Goal: Task Accomplishment & Management: Use online tool/utility

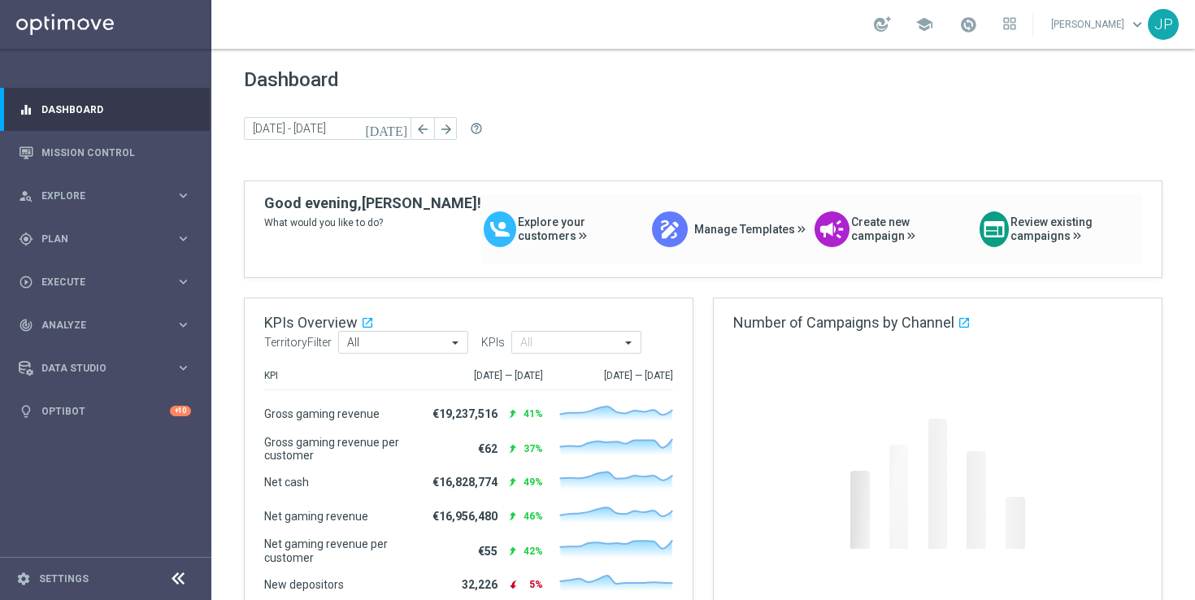
click at [397, 127] on icon "[DATE]" at bounding box center [387, 128] width 44 height 15
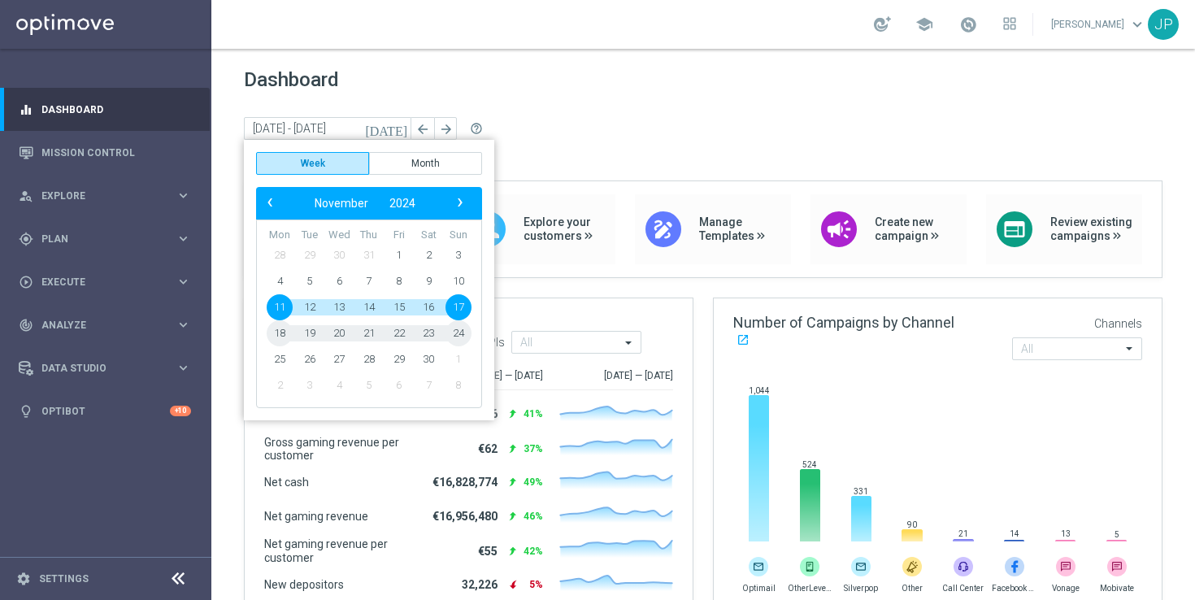
click at [402, 336] on span "22" at bounding box center [399, 333] width 26 height 26
type input "[DATE] - [DATE]"
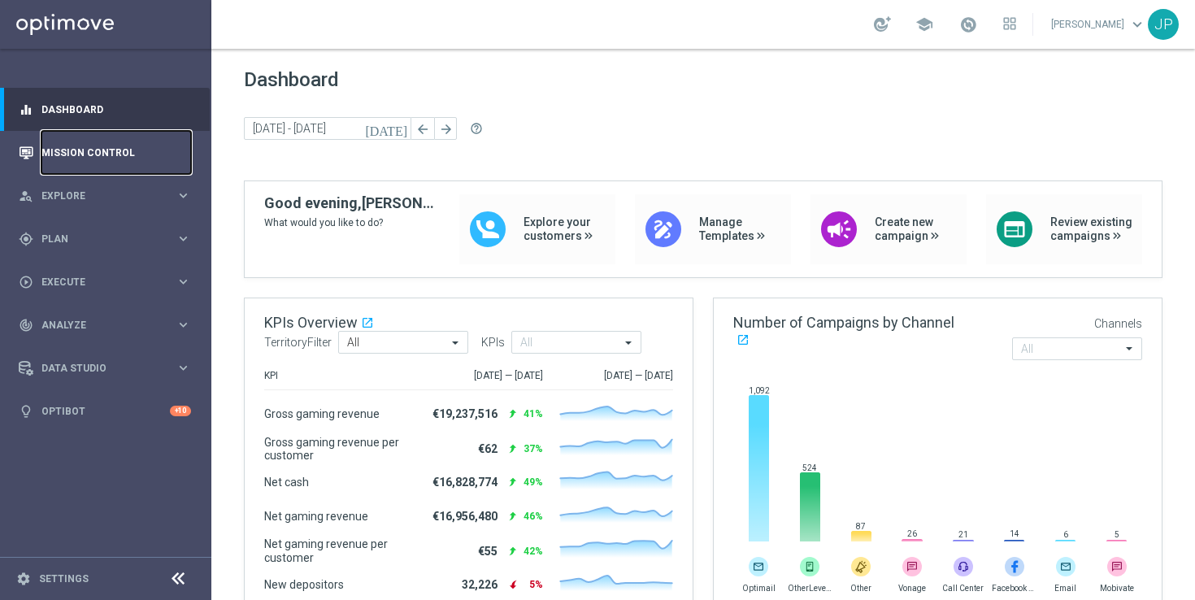
click at [117, 150] on link "Mission Control" at bounding box center [116, 152] width 150 height 43
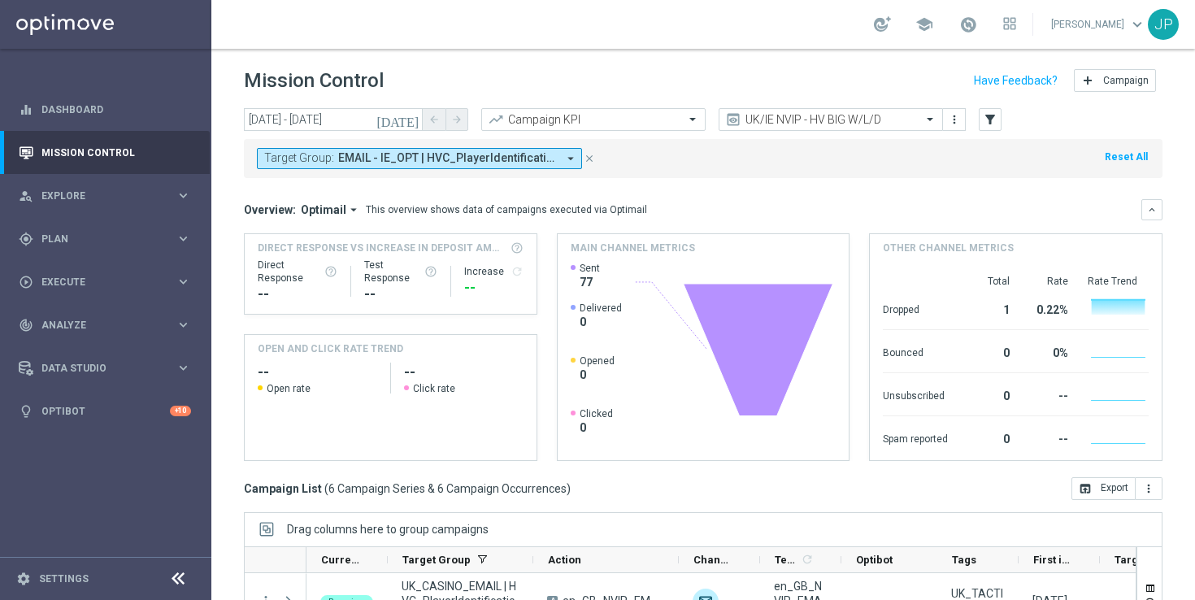
drag, startPoint x: 589, startPoint y: 154, endPoint x: 661, endPoint y: 132, distance: 74.8
click at [589, 154] on icon "close" at bounding box center [589, 158] width 11 height 11
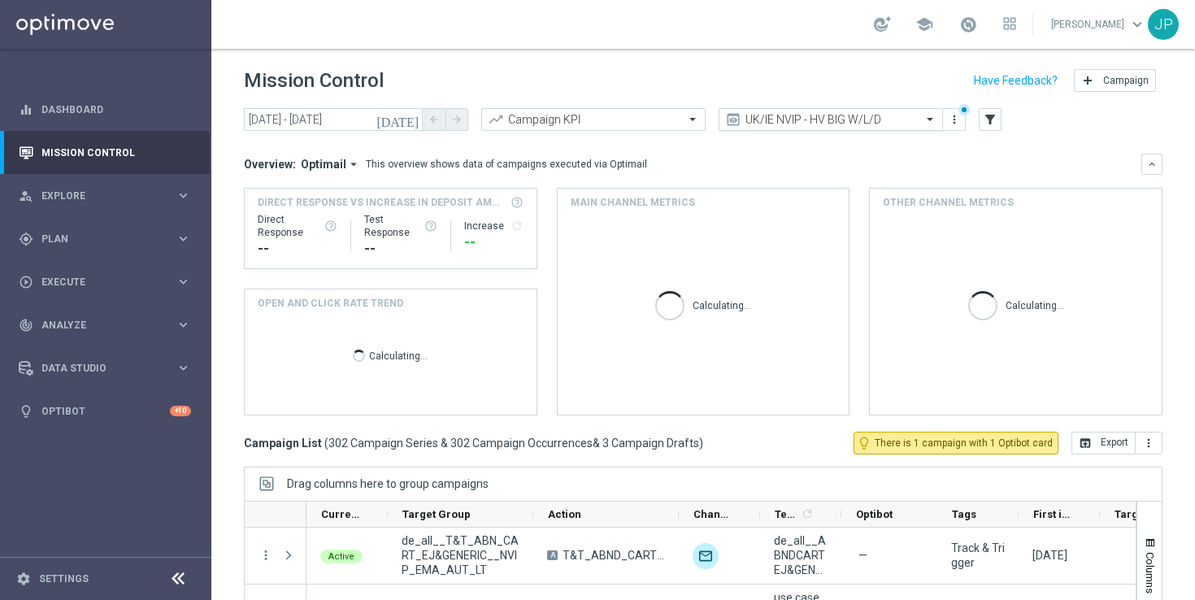
click at [880, 117] on input "text" at bounding box center [815, 120] width 174 height 14
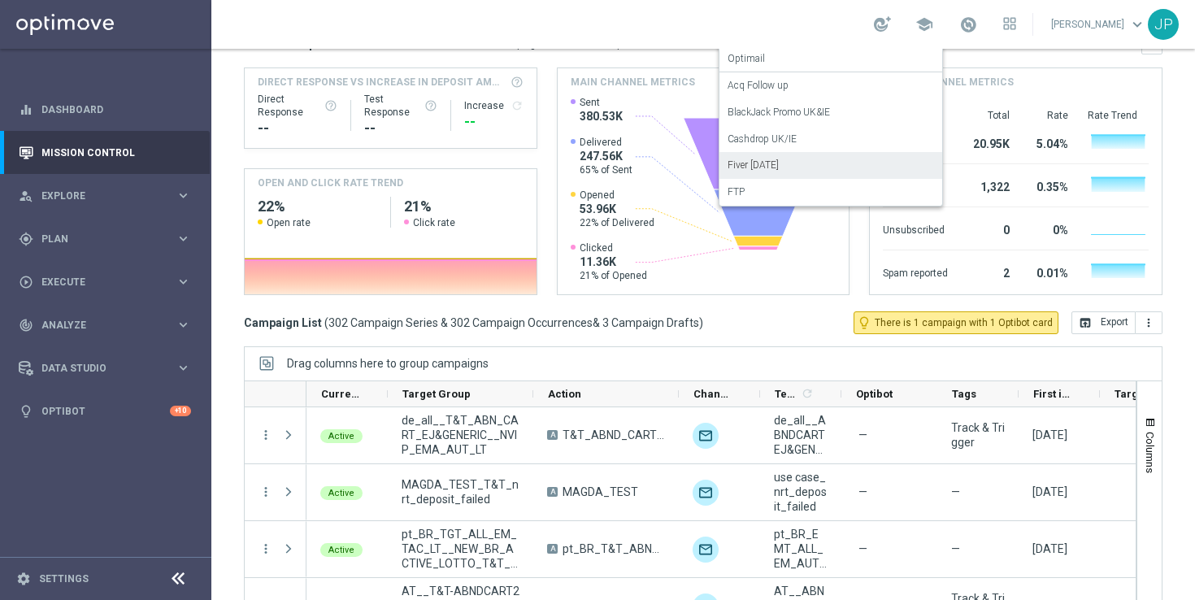
scroll to position [43, 0]
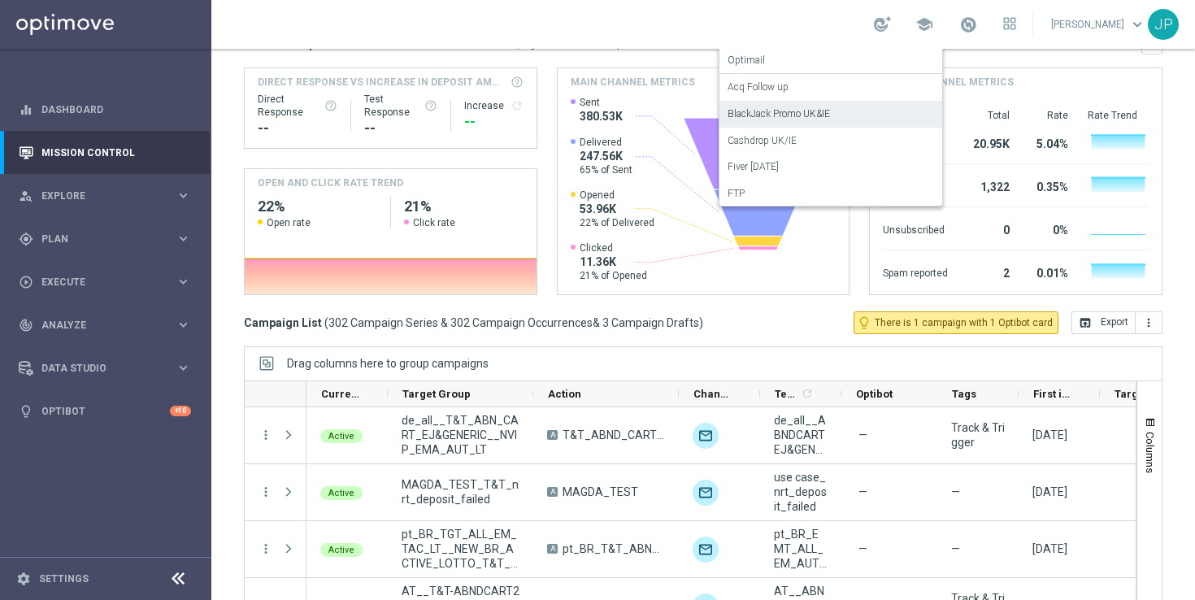
click at [875, 106] on div "BlackJack Promo UK&IE" at bounding box center [831, 114] width 206 height 27
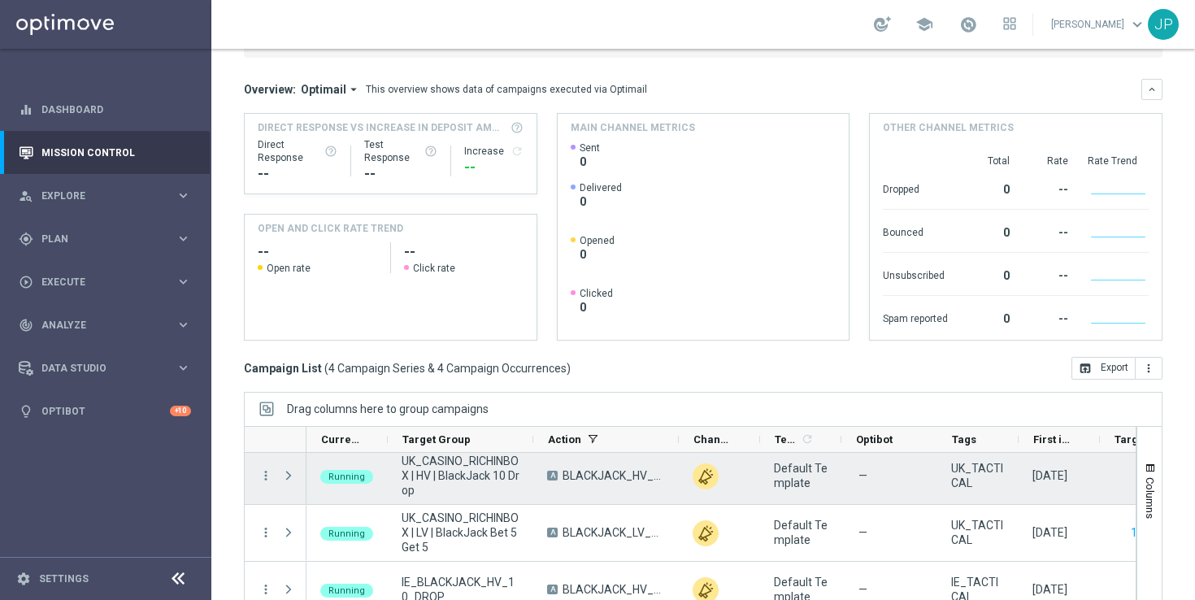
scroll to position [213, 0]
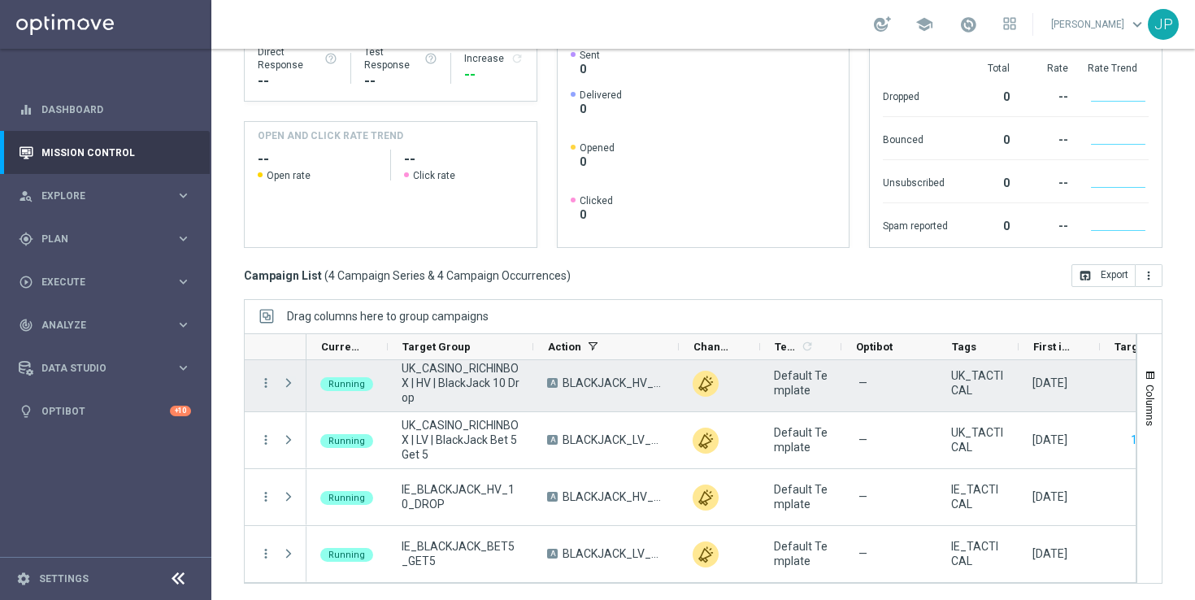
click at [289, 384] on span at bounding box center [288, 382] width 15 height 13
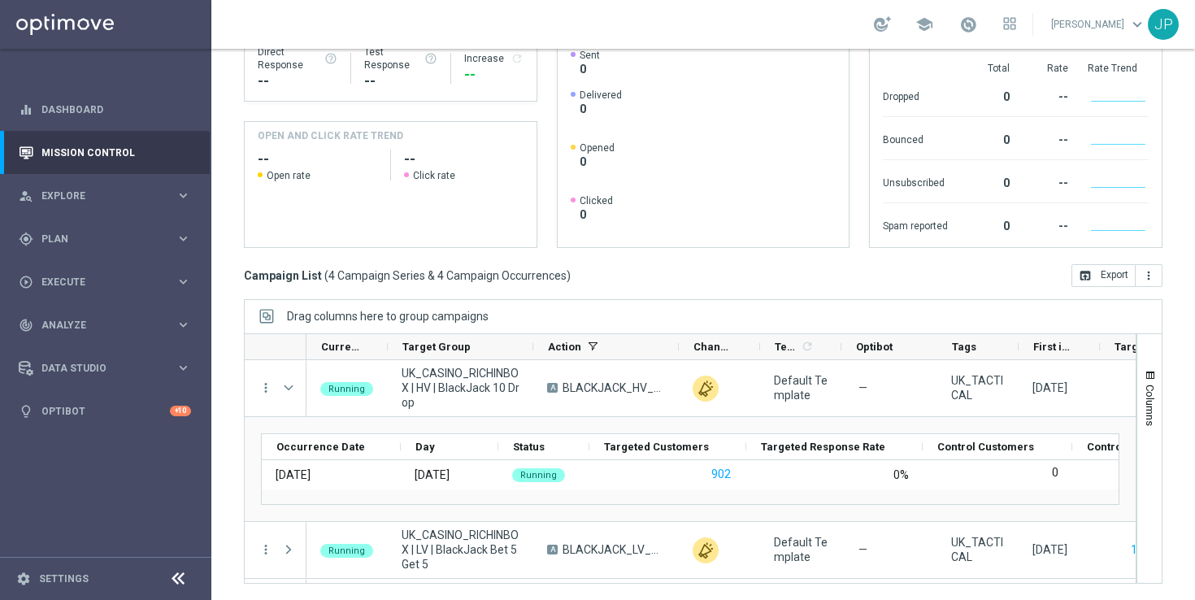
scroll to position [0, 0]
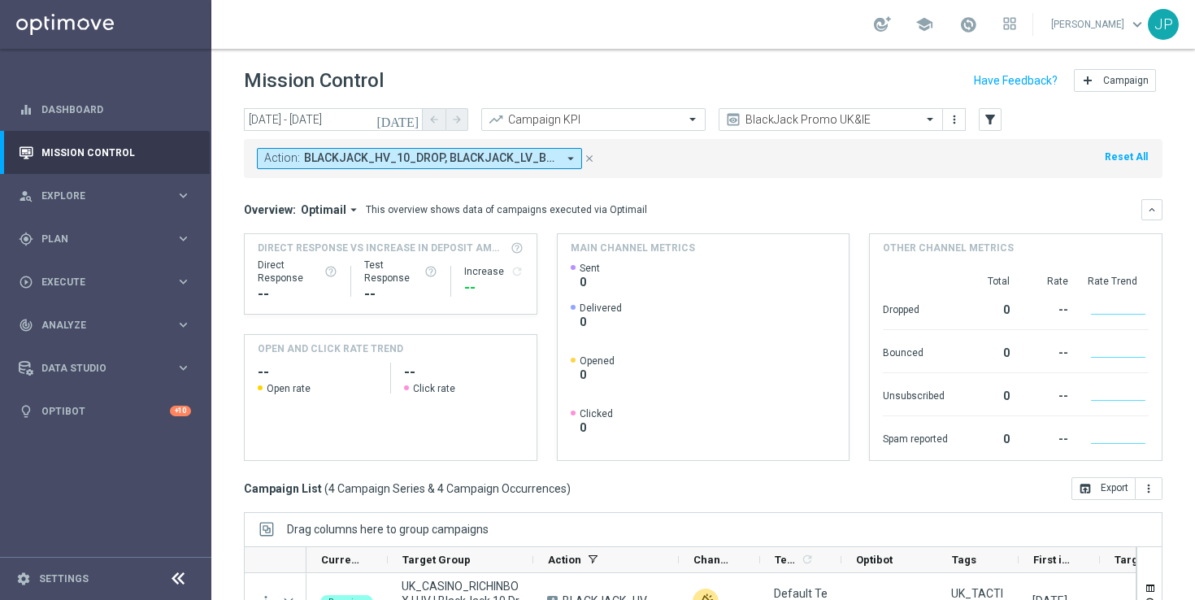
click at [590, 159] on icon "close" at bounding box center [589, 158] width 11 height 11
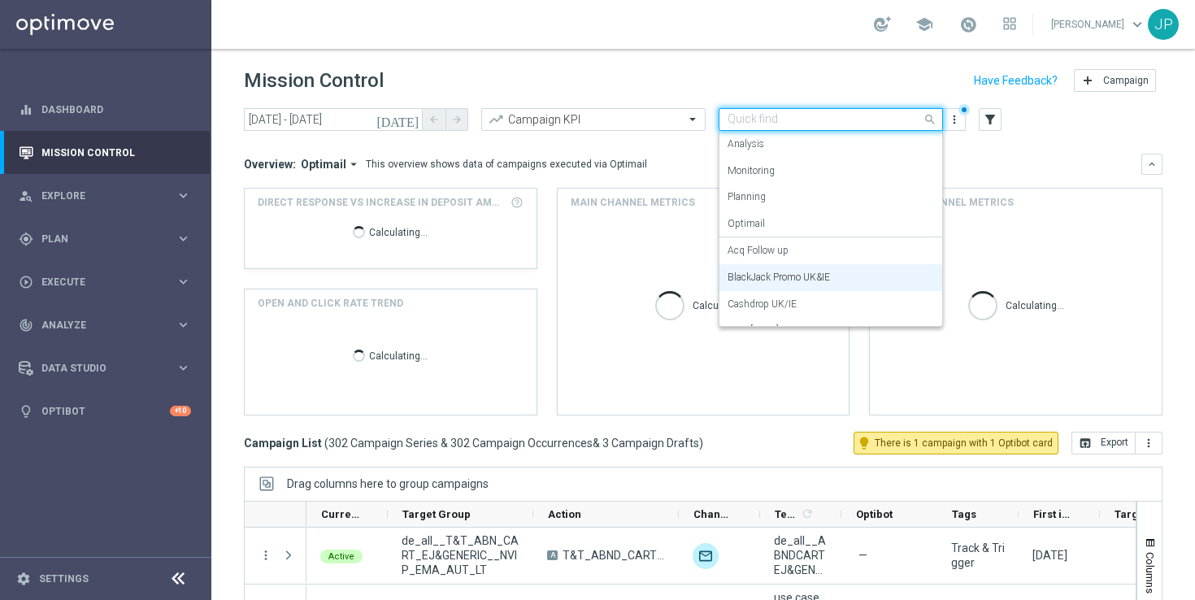
click at [831, 119] on input "text" at bounding box center [815, 120] width 174 height 14
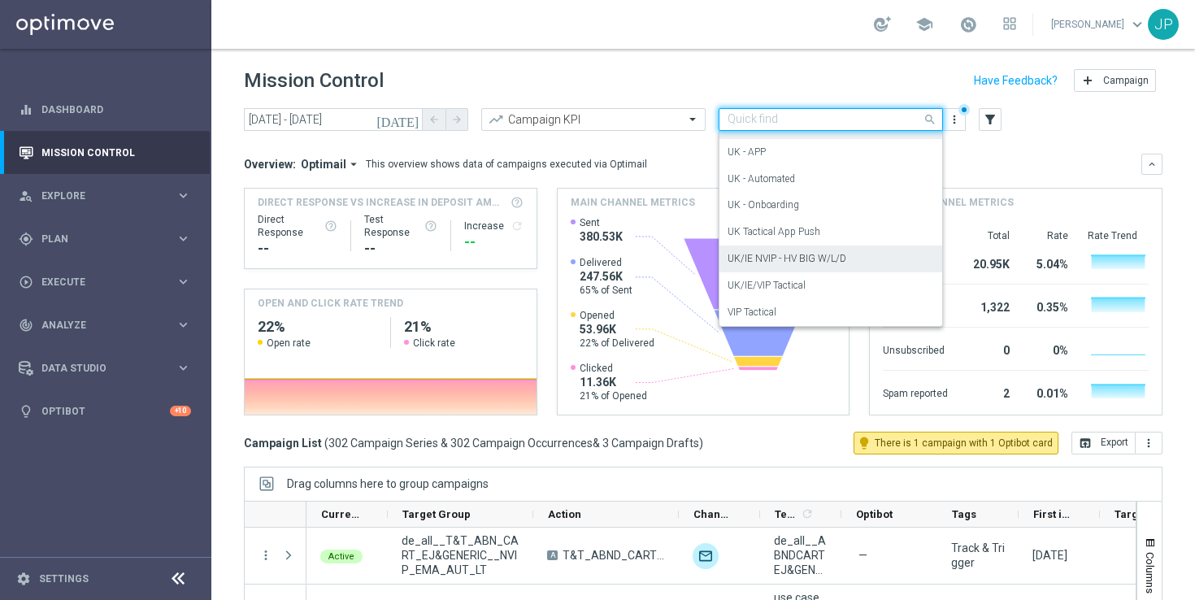
scroll to position [368, 0]
click at [854, 256] on div "UK/IE NVIP - HV BIG W/L/D" at bounding box center [831, 257] width 206 height 27
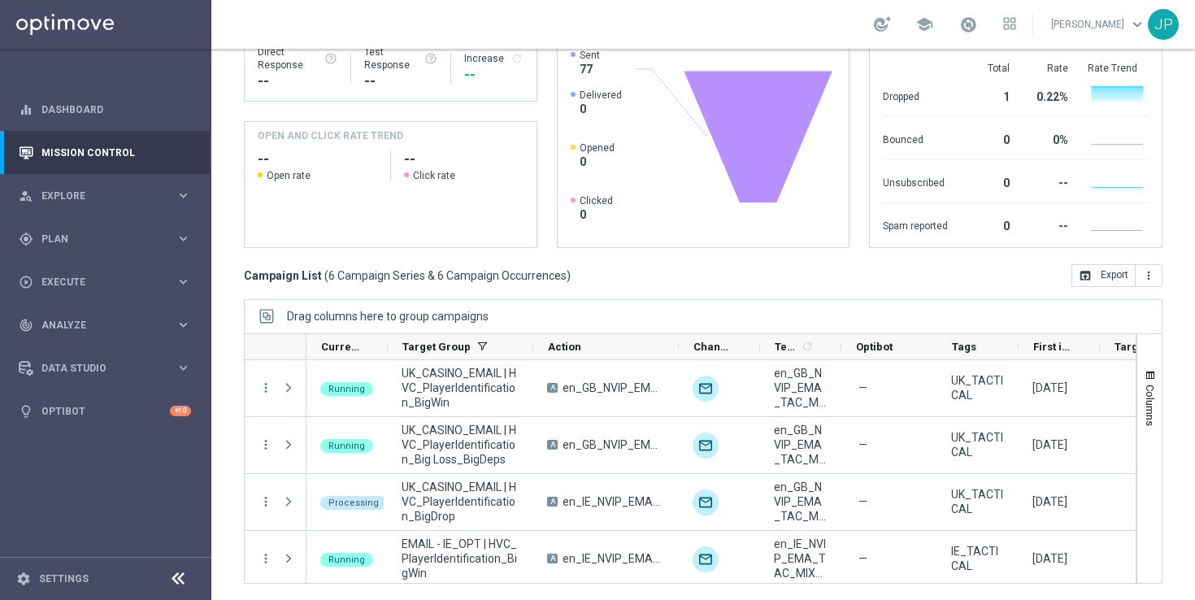
scroll to position [119, 0]
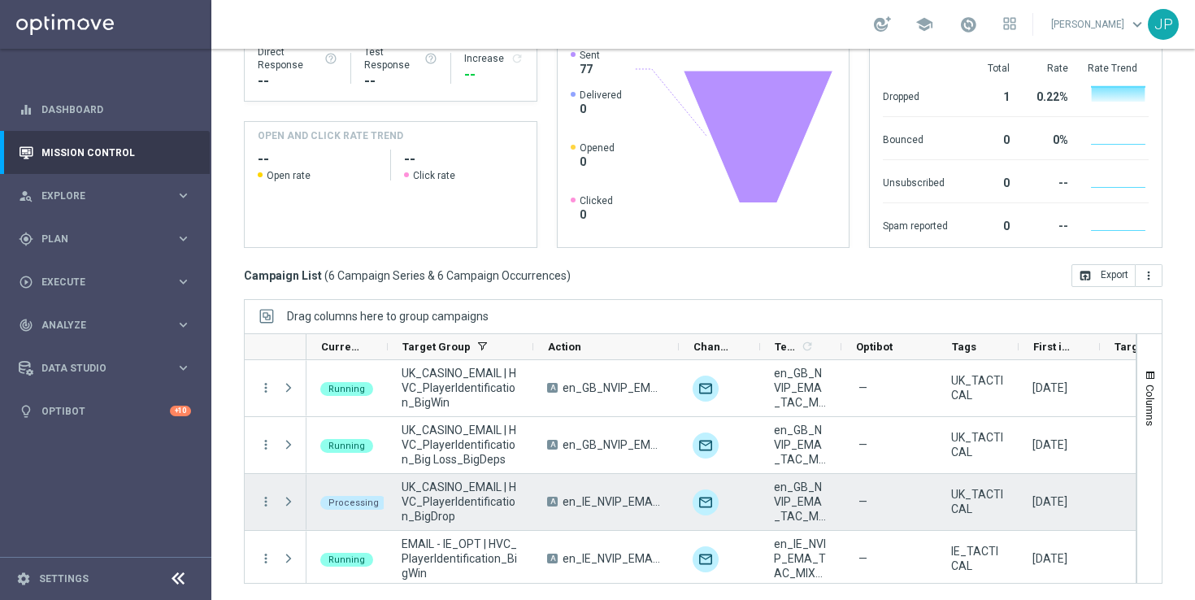
scroll to position [119, 0]
